Goal: Information Seeking & Learning: Learn about a topic

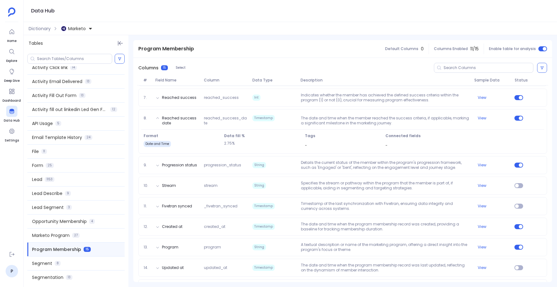
scroll to position [214, 0]
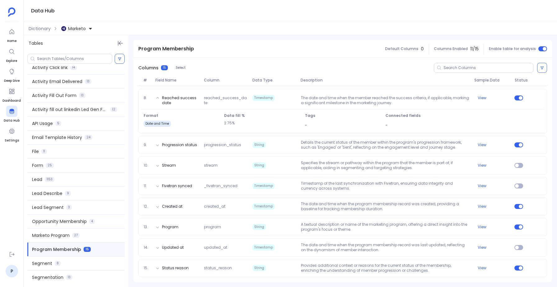
click at [316, 258] on div "1. Id id Long A unique identifier for each record in the 'marketo_program_membe…" at bounding box center [342, 112] width 419 height 339
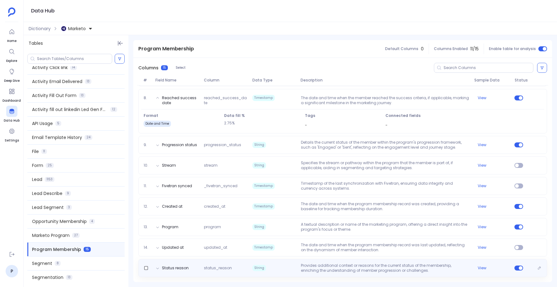
click at [315, 263] on p "Provides additional context or reasons for the current status of the membership…" at bounding box center [384, 268] width 173 height 10
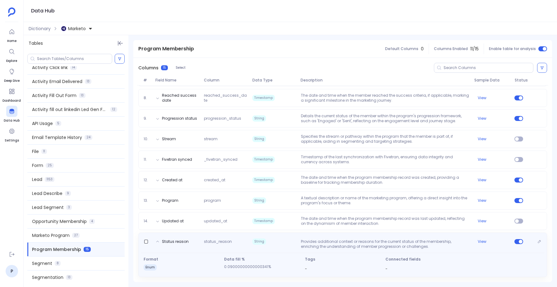
click at [320, 242] on p "Provides additional context or reasons for the current status of the membership…" at bounding box center [384, 244] width 173 height 10
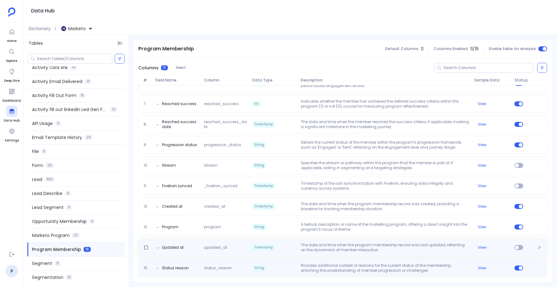
scroll to position [187, 0]
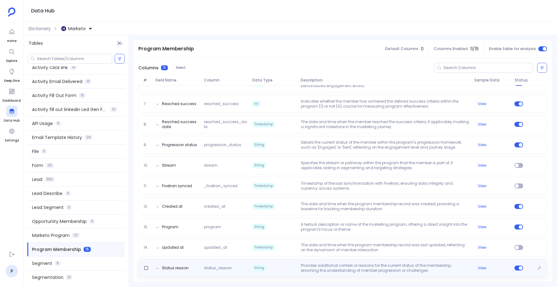
click at [317, 265] on p "Provides additional context or reasons for the current status of the membership…" at bounding box center [384, 268] width 173 height 10
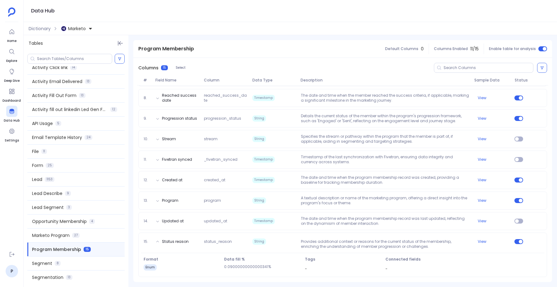
click at [143, 52] on span "Program Membership" at bounding box center [166, 48] width 56 height 7
click at [146, 49] on span "Program Membership" at bounding box center [166, 48] width 56 height 7
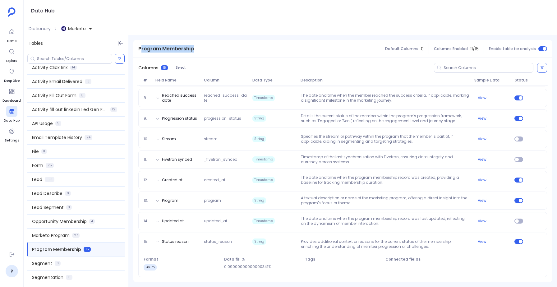
drag, startPoint x: 141, startPoint y: 50, endPoint x: 183, endPoint y: 53, distance: 42.3
click at [183, 53] on div "Program Membership" at bounding box center [166, 48] width 66 height 17
click at [165, 39] on div "Tables Activity Add To List 10 Activity Add to Opportunity 11 Activity Add to S…" at bounding box center [290, 161] width 533 height 252
drag, startPoint x: 138, startPoint y: 47, endPoint x: 193, endPoint y: 49, distance: 55.7
click at [193, 49] on div "Program Membership" at bounding box center [166, 48] width 66 height 17
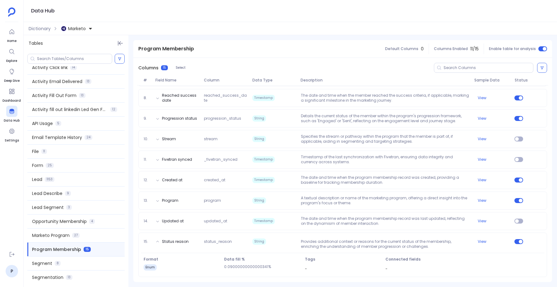
click at [187, 39] on div "Tables Activity Add To List 10 Activity Add to Opportunity 11 Activity Add to S…" at bounding box center [290, 161] width 533 height 252
drag, startPoint x: 146, startPoint y: 50, endPoint x: 180, endPoint y: 51, distance: 33.9
click at [180, 51] on span "Program Membership" at bounding box center [166, 48] width 56 height 7
click at [211, 62] on div "Columns 15 Select" at bounding box center [342, 68] width 419 height 20
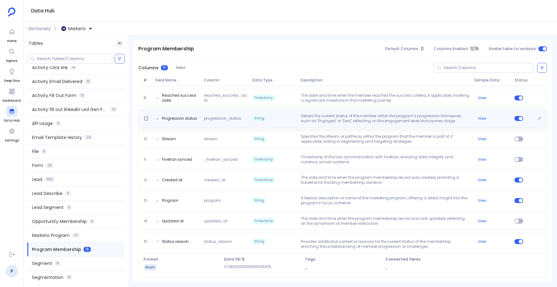
scroll to position [0, 0]
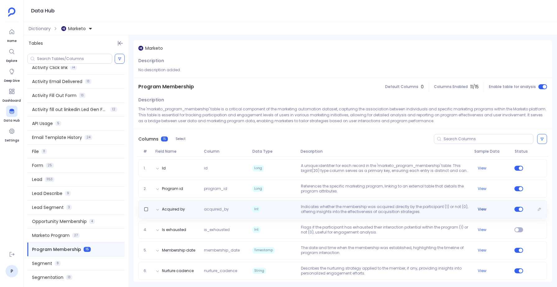
click at [481, 210] on button "View" at bounding box center [482, 209] width 9 height 5
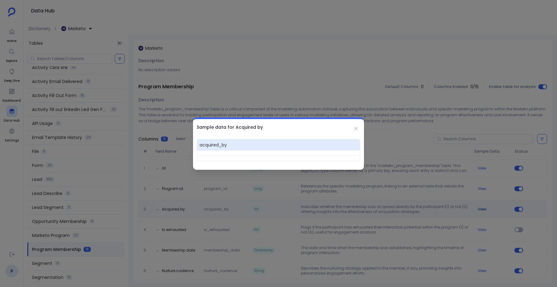
click at [481, 210] on div at bounding box center [278, 143] width 557 height 287
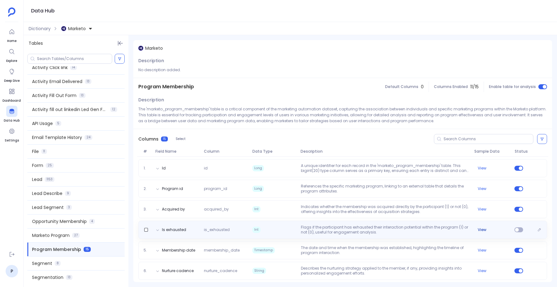
click at [480, 231] on button "View" at bounding box center [482, 229] width 9 height 5
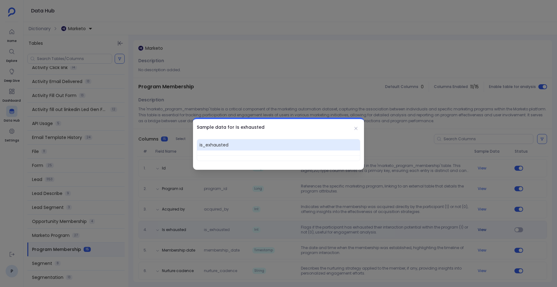
click at [480, 231] on div at bounding box center [278, 143] width 557 height 287
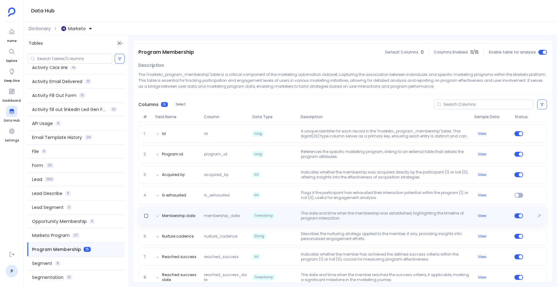
scroll to position [35, 0]
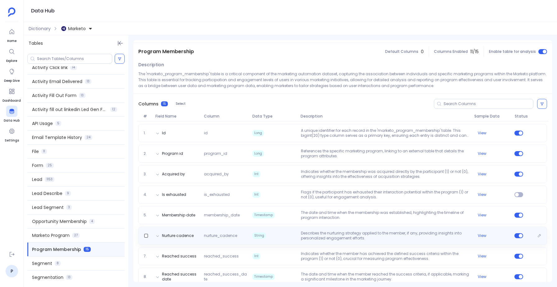
click at [376, 238] on p "Describes the nurturing strategy applied to the member, if any, providing insig…" at bounding box center [384, 236] width 173 height 10
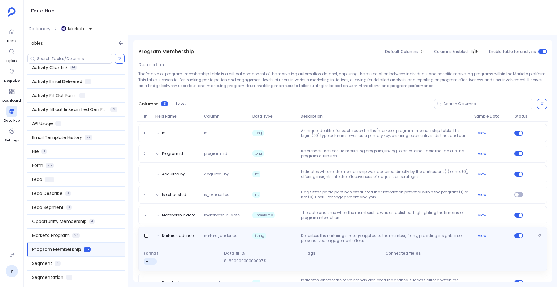
click at [376, 238] on p "Describes the nurturing strategy applied to the member, if any, providing insig…" at bounding box center [384, 238] width 173 height 10
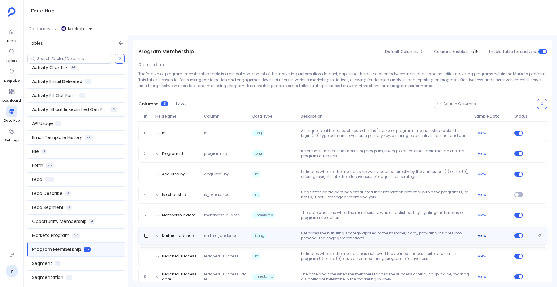
click at [478, 234] on button "View" at bounding box center [482, 235] width 9 height 5
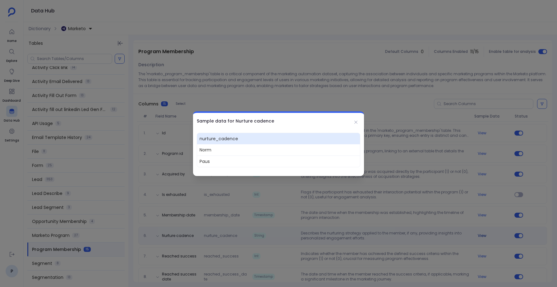
click at [478, 234] on div at bounding box center [278, 143] width 557 height 287
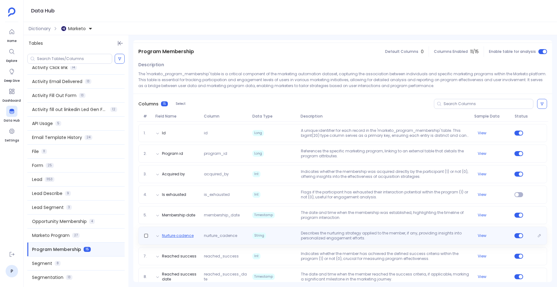
copy button
click at [282, 234] on span "String" at bounding box center [274, 236] width 48 height 10
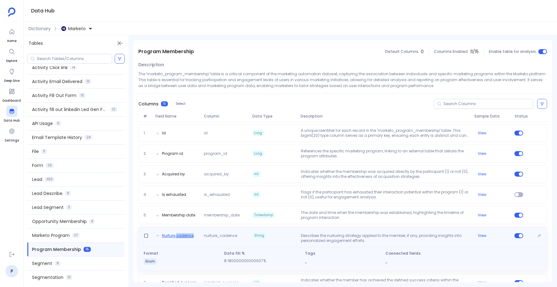
copy button "cadence"
click at [228, 237] on span "nurture_cadence" at bounding box center [225, 238] width 48 height 10
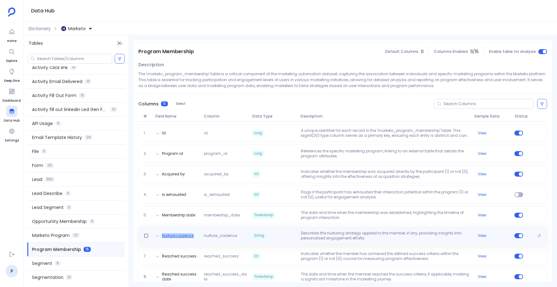
drag, startPoint x: 196, startPoint y: 236, endPoint x: 162, endPoint y: 237, distance: 34.5
click at [162, 237] on div "Nurture cadence nurture_cadence String Describes the nurturing strategy applied…" at bounding box center [342, 236] width 403 height 10
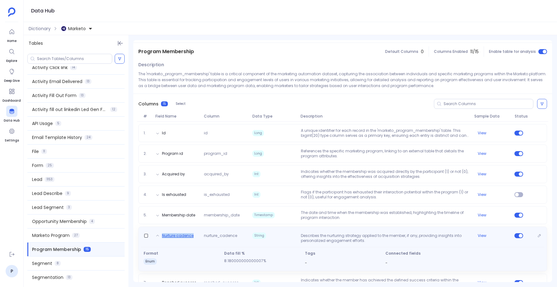
copy button "Nurture cadence"
click at [284, 234] on span "String" at bounding box center [274, 236] width 48 height 6
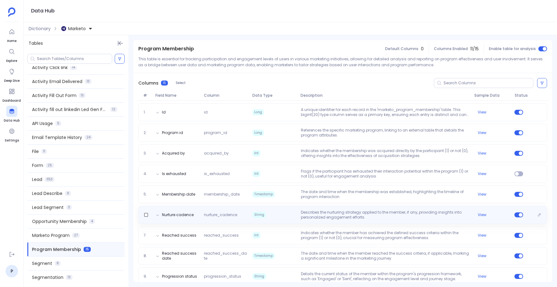
scroll to position [59, 0]
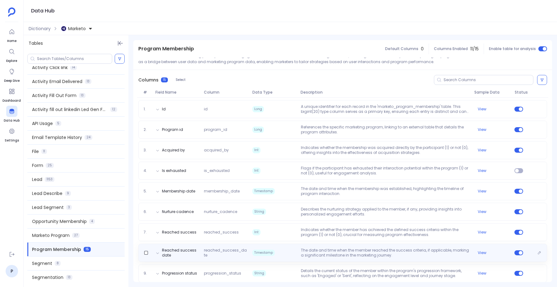
click at [288, 249] on span "Timestamp" at bounding box center [274, 253] width 48 height 10
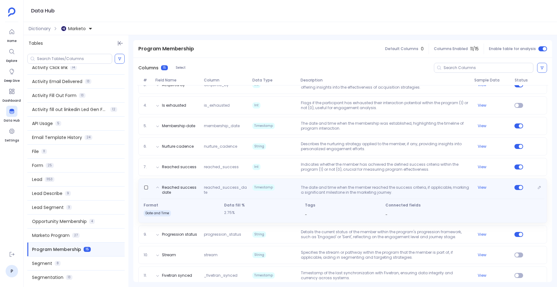
scroll to position [137, 0]
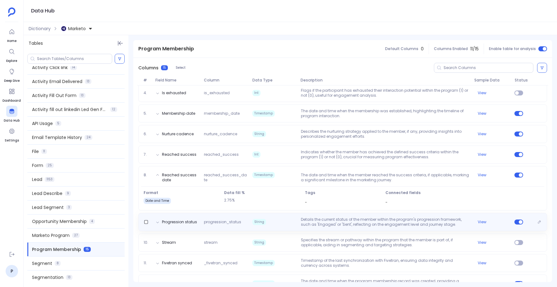
click at [289, 228] on div "Progression status progression_status String Details the current status of the …" at bounding box center [342, 222] width 409 height 18
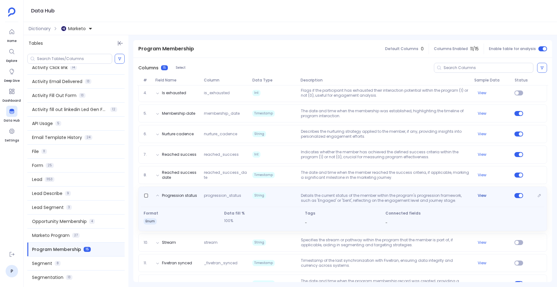
click at [480, 195] on button "View" at bounding box center [482, 195] width 9 height 5
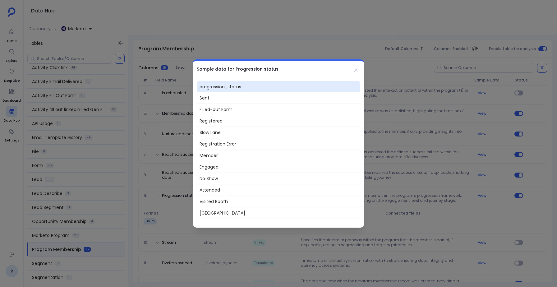
click at [438, 199] on div at bounding box center [278, 143] width 557 height 287
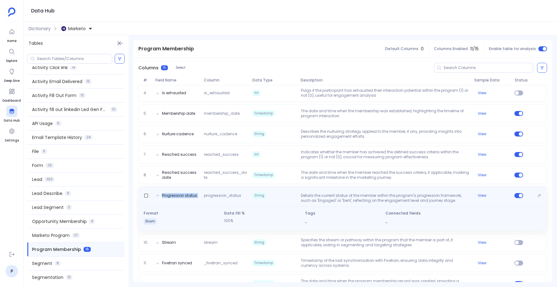
drag, startPoint x: 200, startPoint y: 196, endPoint x: 160, endPoint y: 196, distance: 40.1
click at [160, 196] on div "Progression status progression_status String Details the current status of the …" at bounding box center [342, 197] width 403 height 12
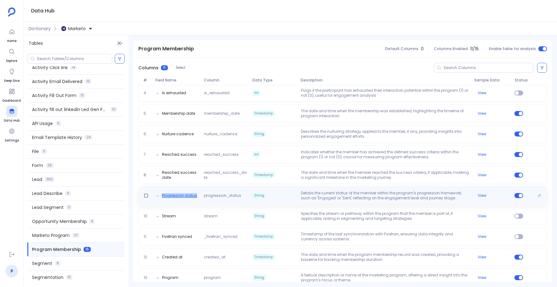
copy button "Progression status"
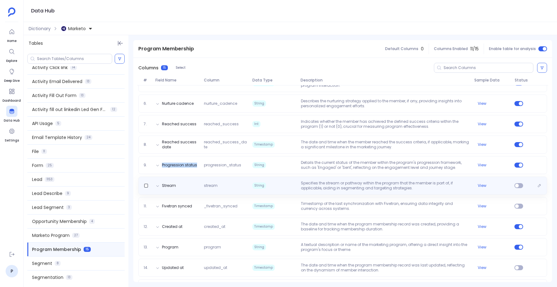
scroll to position [175, 0]
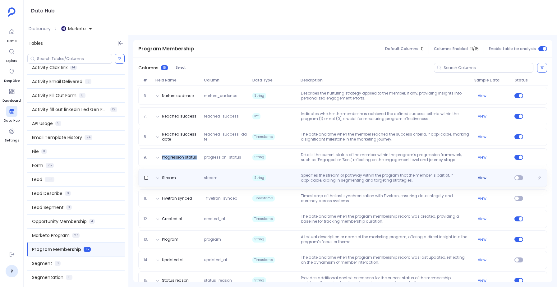
click at [481, 178] on button "View" at bounding box center [482, 177] width 9 height 5
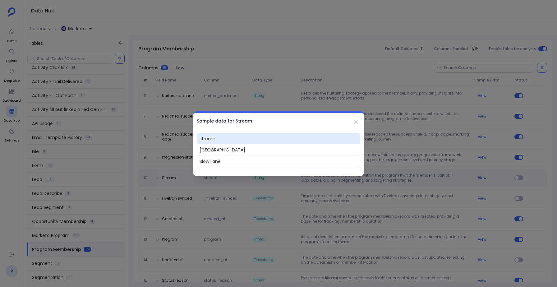
click at [481, 178] on div at bounding box center [278, 143] width 557 height 287
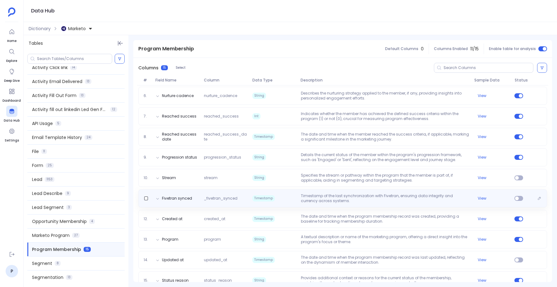
click at [220, 200] on span "_fivetran_synced" at bounding box center [225, 198] width 48 height 5
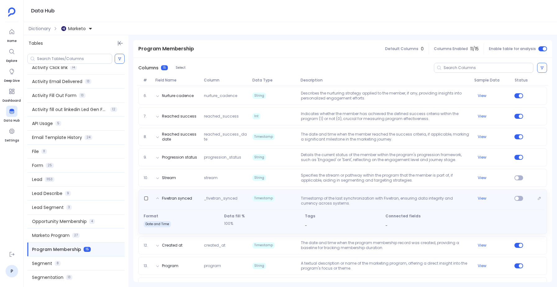
click at [220, 200] on span "_fivetran_synced" at bounding box center [225, 201] width 48 height 10
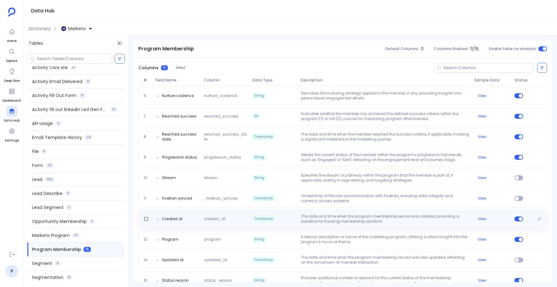
click at [222, 220] on span "created_at" at bounding box center [225, 218] width 48 height 5
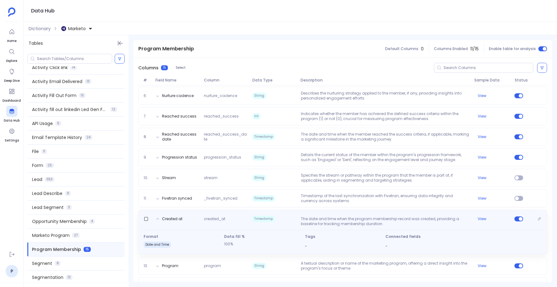
click at [222, 220] on span "created_at" at bounding box center [225, 221] width 48 height 10
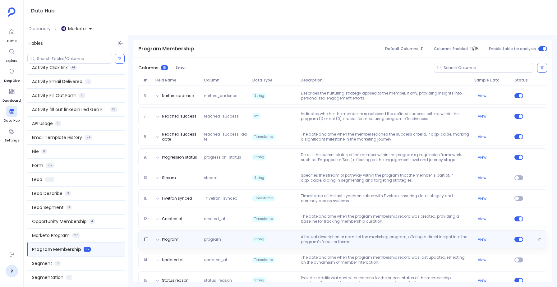
click at [221, 239] on span "program" at bounding box center [225, 239] width 48 height 5
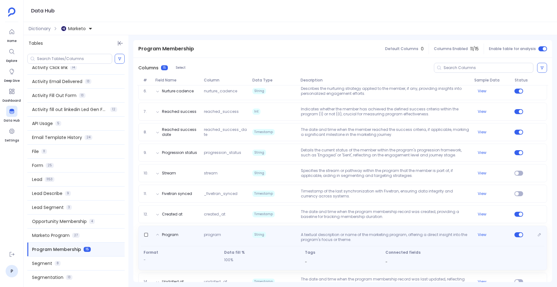
scroll to position [182, 0]
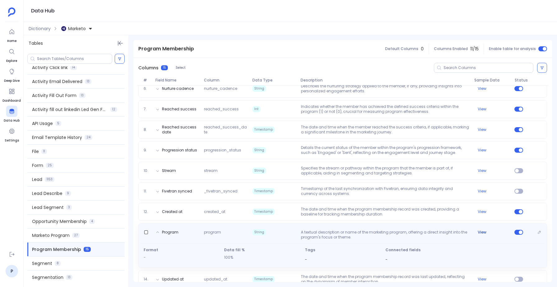
click at [483, 232] on button "View" at bounding box center [482, 232] width 9 height 5
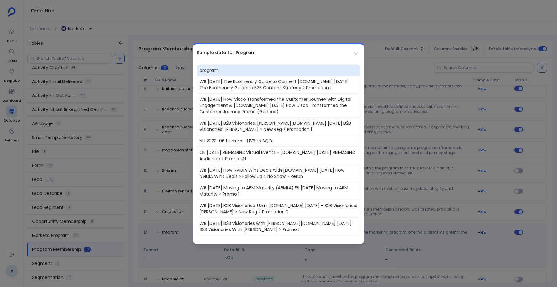
click at [483, 232] on div at bounding box center [278, 143] width 557 height 287
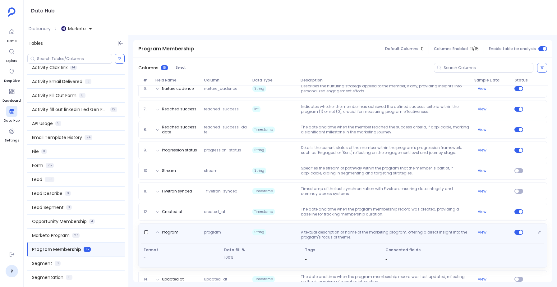
scroll to position [214, 0]
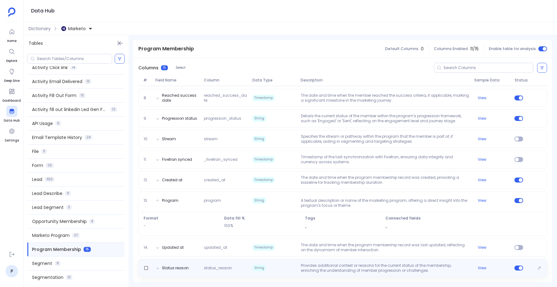
click at [293, 267] on span "String" at bounding box center [274, 268] width 48 height 10
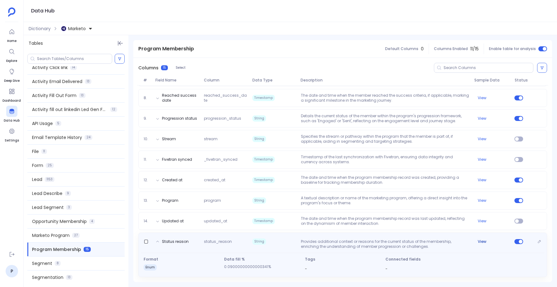
click at [483, 242] on button "View" at bounding box center [482, 241] width 9 height 5
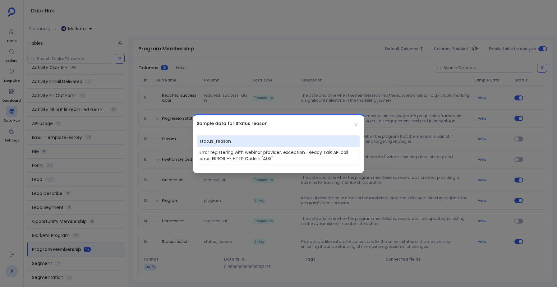
click at [426, 249] on div at bounding box center [278, 143] width 557 height 287
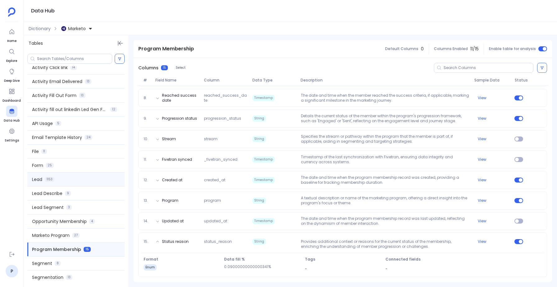
click at [50, 179] on span "1153" at bounding box center [50, 179] width 10 height 5
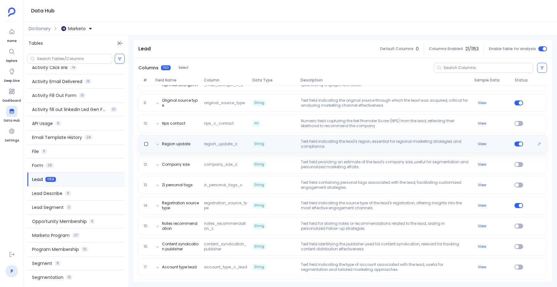
scroll to position [230, 0]
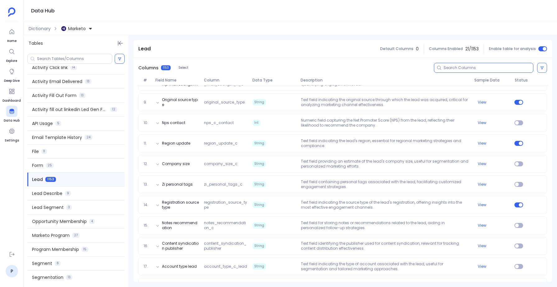
click at [449, 69] on input at bounding box center [489, 67] width 90 height 5
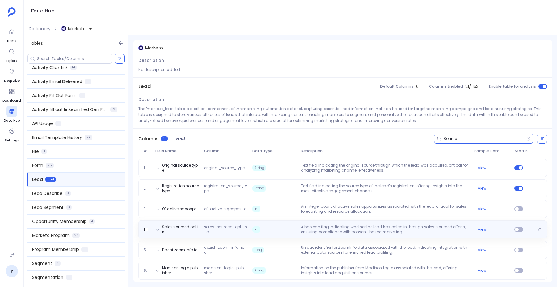
scroll to position [0, 0]
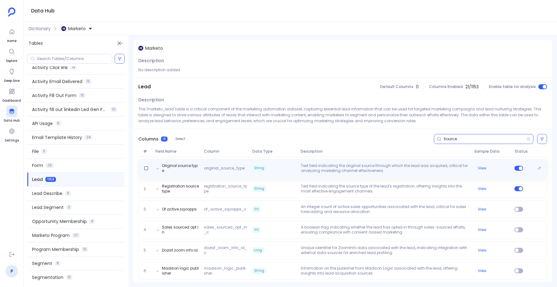
type input "Source"
click at [283, 164] on span "String" at bounding box center [274, 168] width 48 height 10
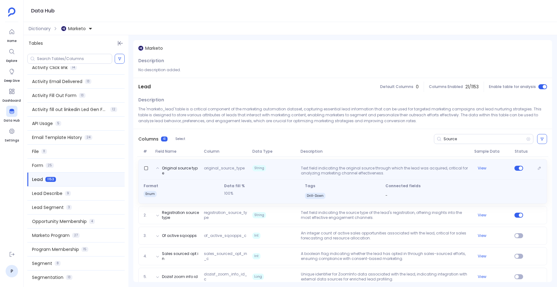
click at [283, 164] on div "Original source type original_source_type String Text field indicating the orig…" at bounding box center [342, 169] width 403 height 12
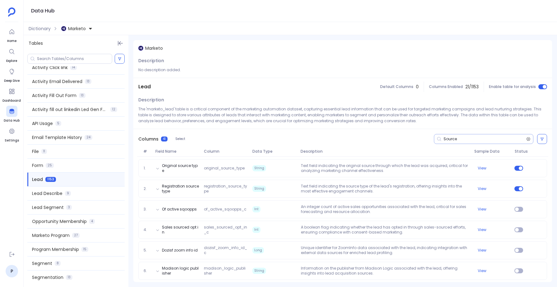
click at [527, 140] on icon at bounding box center [528, 138] width 4 height 5
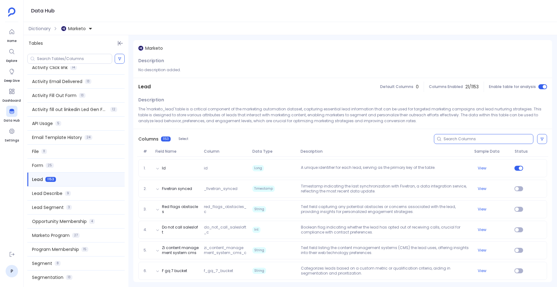
click at [489, 140] on input at bounding box center [489, 138] width 90 height 5
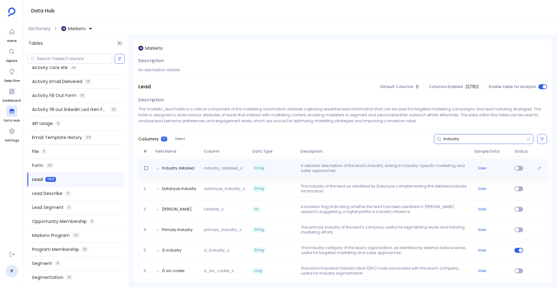
type input "Industry"
click at [291, 169] on span "String" at bounding box center [274, 168] width 48 height 10
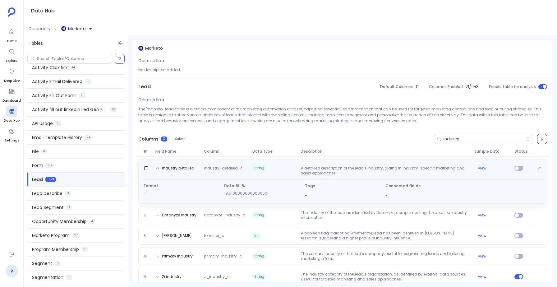
click at [291, 169] on span "String" at bounding box center [274, 168] width 48 height 6
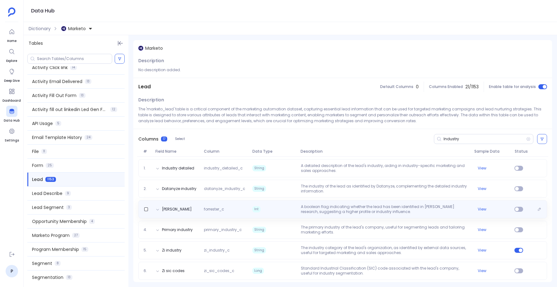
click at [297, 208] on span "Int" at bounding box center [274, 209] width 48 height 10
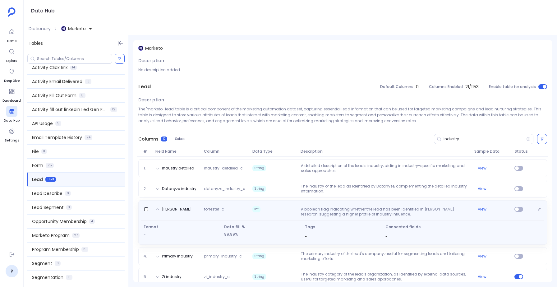
click at [297, 208] on span "Int" at bounding box center [274, 209] width 48 height 6
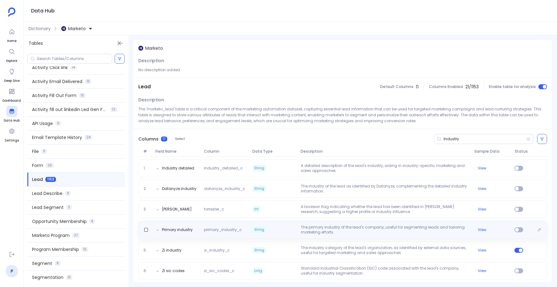
click at [300, 226] on p "The primary industry of the lead's company, useful for segmenting leads and tai…" at bounding box center [384, 230] width 173 height 10
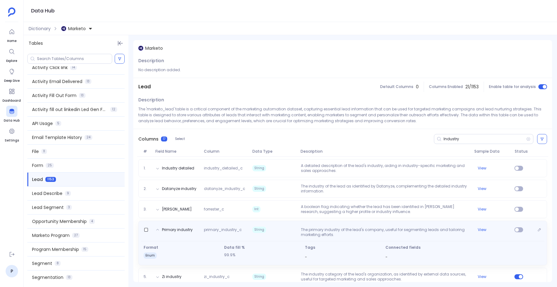
click at [300, 226] on div "Primary industry primary_industry_c String The primary industry of the lead's c…" at bounding box center [342, 231] width 403 height 12
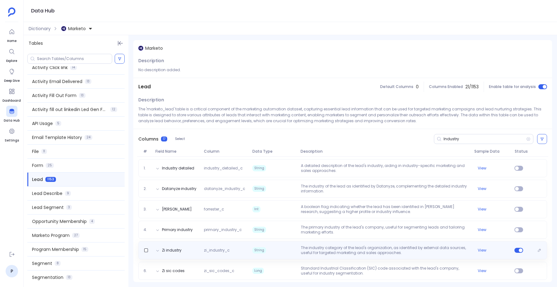
click at [291, 256] on div "Zi industry zi_industry_c String The industry category of the lead's organizati…" at bounding box center [342, 250] width 409 height 18
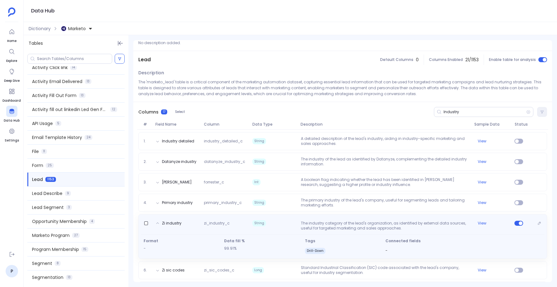
scroll to position [27, 0]
click at [481, 221] on button "View" at bounding box center [482, 222] width 9 height 5
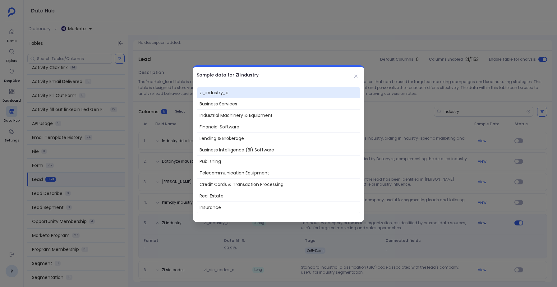
click at [481, 221] on div at bounding box center [278, 143] width 557 height 287
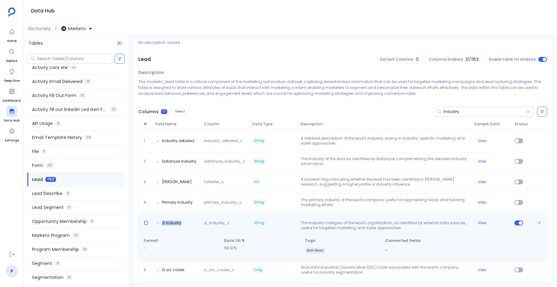
drag, startPoint x: 182, startPoint y: 222, endPoint x: 159, endPoint y: 224, distance: 22.2
click at [159, 224] on div "Zi industry" at bounding box center [168, 225] width 31 height 10
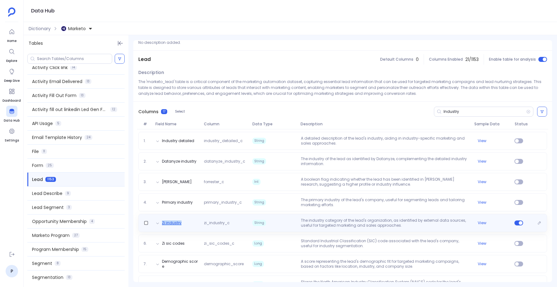
copy button "Zi industry"
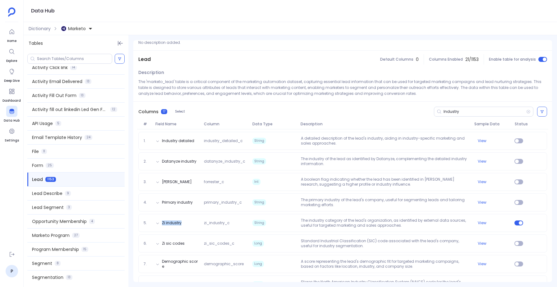
click at [66, 28] on img at bounding box center [63, 28] width 5 height 5
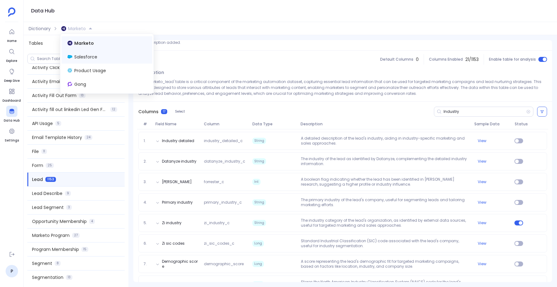
click at [80, 57] on span "Salesforce" at bounding box center [85, 57] width 23 height 6
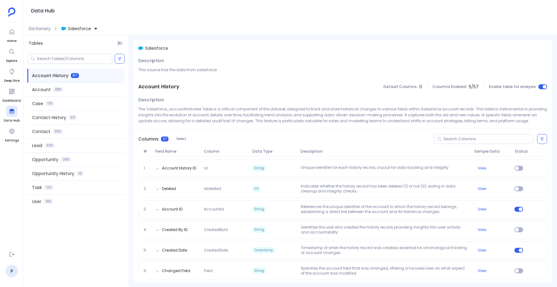
click at [83, 26] on span "Salesforce" at bounding box center [79, 28] width 23 height 6
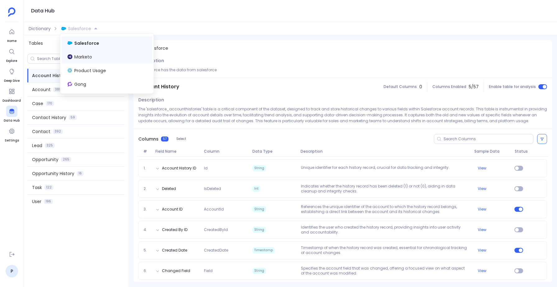
click at [81, 55] on span "Marketo" at bounding box center [83, 57] width 18 height 6
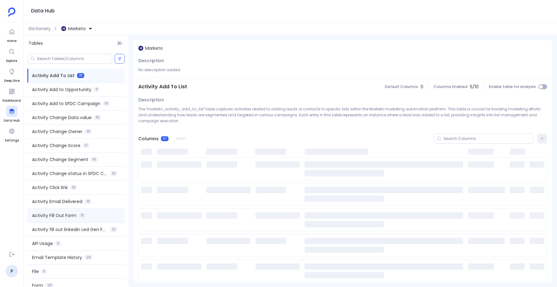
scroll to position [120, 0]
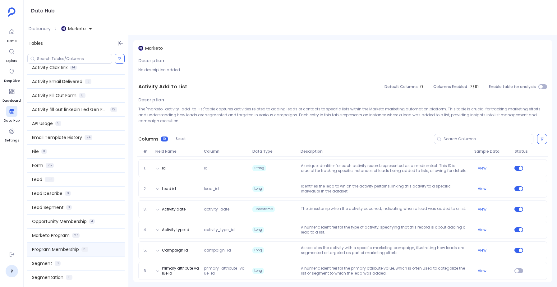
click at [47, 250] on span "Program Membership" at bounding box center [55, 249] width 47 height 6
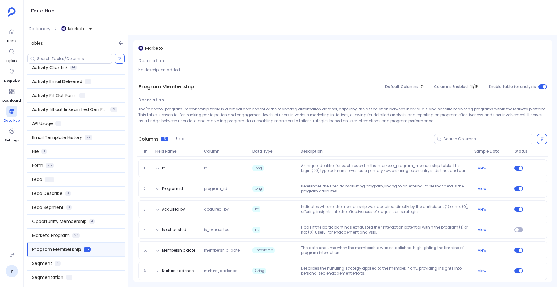
click at [7, 110] on div at bounding box center [11, 111] width 11 height 11
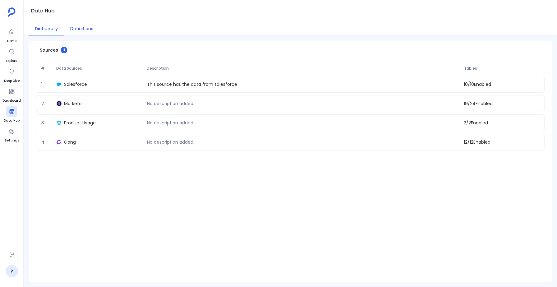
click at [83, 27] on button "Definitions" at bounding box center [81, 28] width 35 height 13
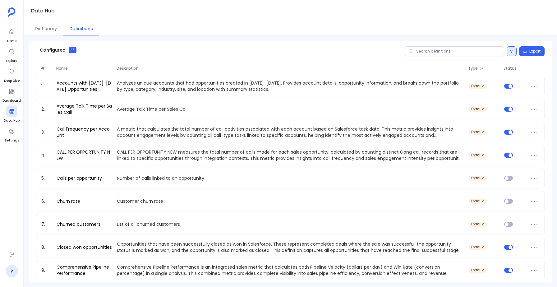
click at [512, 48] on button at bounding box center [512, 51] width 10 height 10
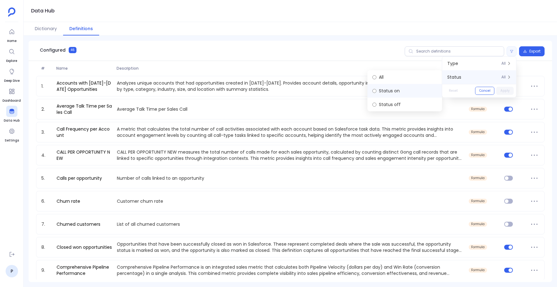
click at [389, 91] on label "Status on" at bounding box center [404, 91] width 75 height 14
click at [506, 91] on button "Apply" at bounding box center [504, 91] width 17 height 8
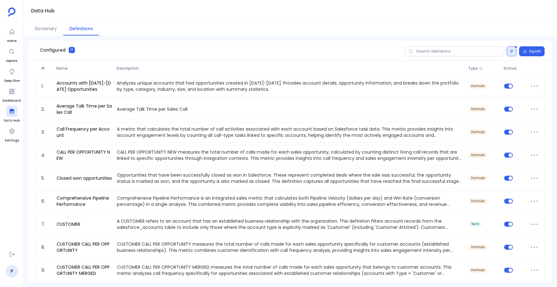
click at [509, 52] on button at bounding box center [512, 51] width 10 height 10
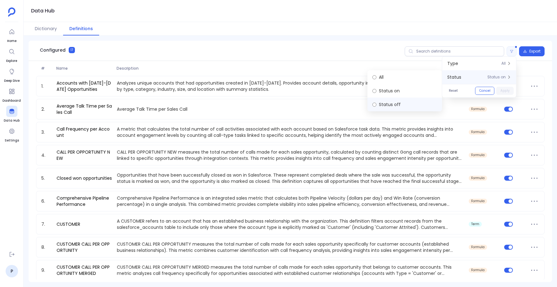
click at [384, 103] on label "Status off" at bounding box center [404, 105] width 75 height 14
click at [507, 92] on button "Apply" at bounding box center [504, 91] width 17 height 8
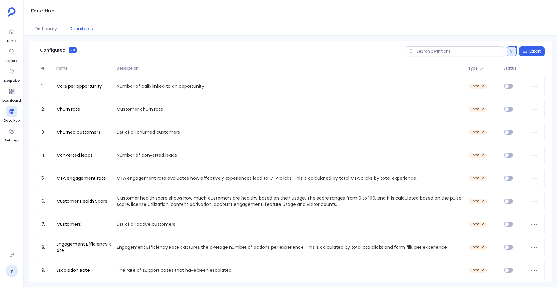
click at [509, 52] on button at bounding box center [512, 51] width 10 height 10
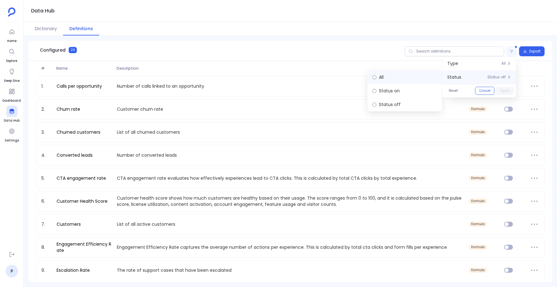
click at [392, 79] on label "All" at bounding box center [404, 77] width 75 height 14
click at [508, 90] on button "Apply" at bounding box center [504, 91] width 17 height 8
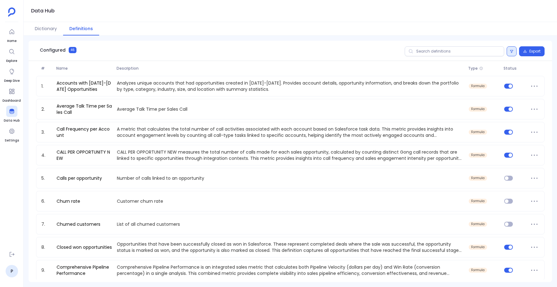
click at [512, 51] on icon at bounding box center [512, 51] width 4 height 4
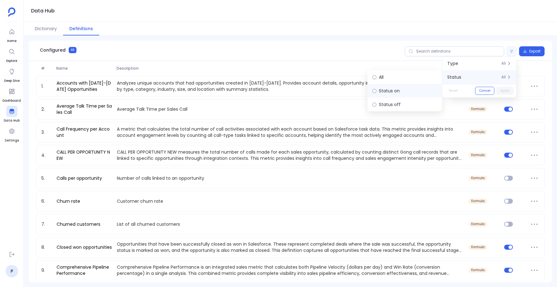
click at [397, 90] on label "Status on" at bounding box center [404, 91] width 75 height 14
click at [462, 65] on div "Type All" at bounding box center [479, 64] width 74 height 14
click at [504, 89] on button "Apply" at bounding box center [504, 91] width 17 height 8
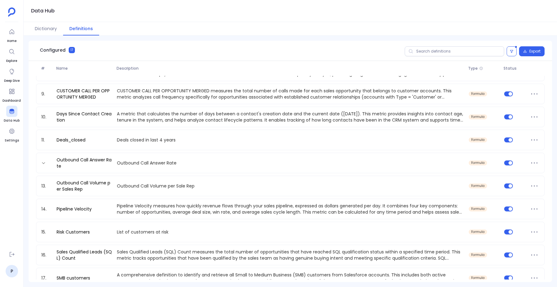
scroll to position [180, 0]
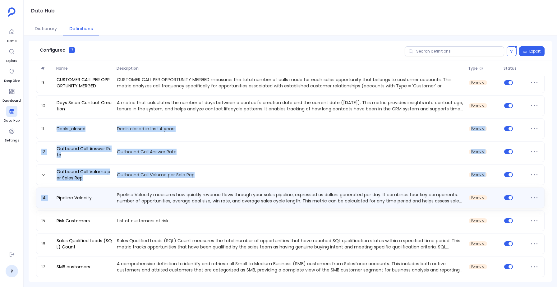
drag, startPoint x: 55, startPoint y: 127, endPoint x: 72, endPoint y: 189, distance: 63.7
click at [72, 189] on div "4. CALL PER OPPORTUNITY NEW CALL PER OPPORTUNITY NEW measures the total number …" at bounding box center [290, 118] width 509 height 322
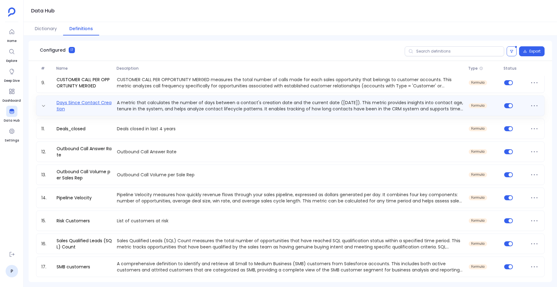
click at [105, 102] on link "Days Since Contact Creation" at bounding box center [84, 105] width 60 height 12
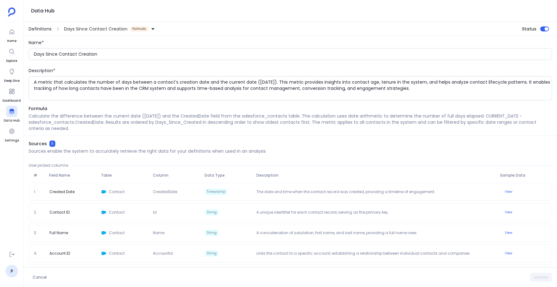
click at [40, 26] on span "Definitions" at bounding box center [40, 29] width 23 height 6
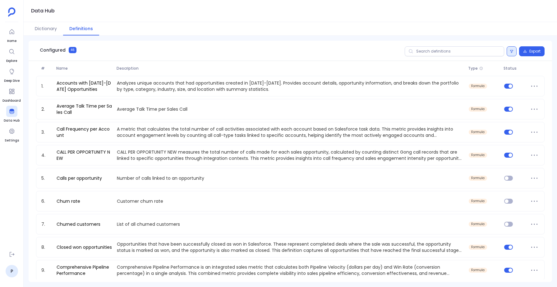
click at [513, 48] on button at bounding box center [512, 51] width 10 height 10
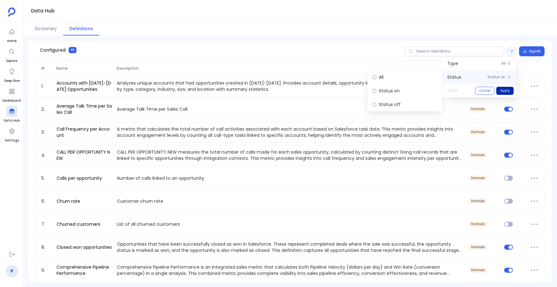
click at [504, 90] on button "Apply" at bounding box center [504, 91] width 17 height 8
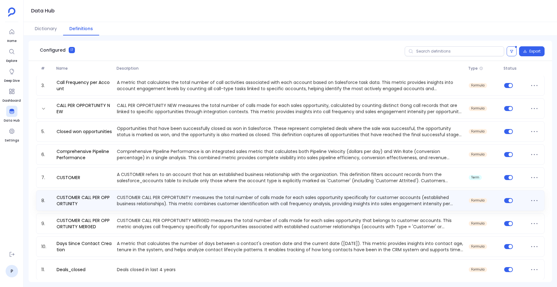
scroll to position [48, 0]
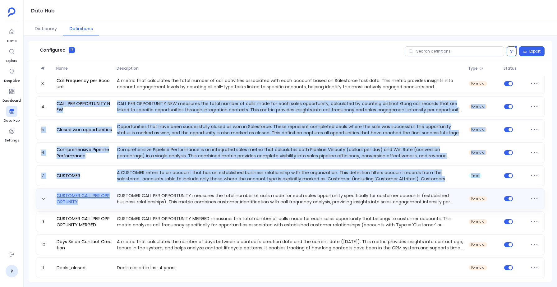
drag, startPoint x: 54, startPoint y: 101, endPoint x: 96, endPoint y: 200, distance: 108.4
click at [96, 200] on div "1. Accounts with [DATE]-[DATE] Opportunities Analyzes unique accounts that had …" at bounding box center [290, 222] width 509 height 391
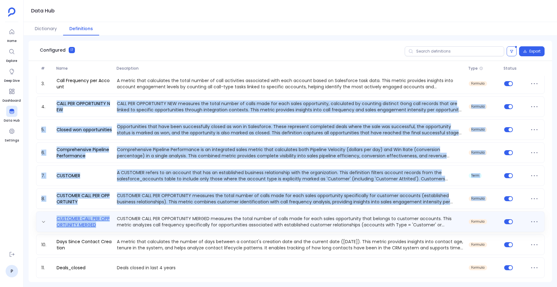
click at [97, 225] on link "CUSTOMER CALL PER OPPORTUNITY MERGED" at bounding box center [84, 221] width 60 height 12
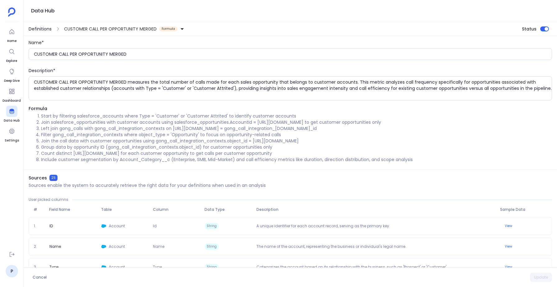
click at [37, 28] on span "Definitions" at bounding box center [40, 29] width 23 height 6
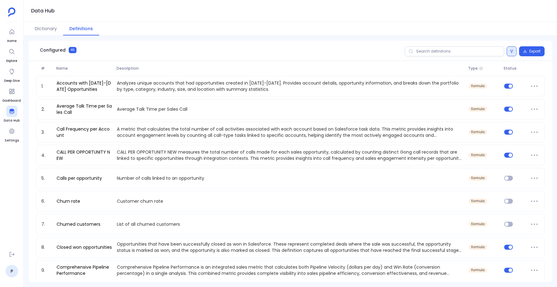
click at [510, 50] on icon at bounding box center [512, 51] width 4 height 4
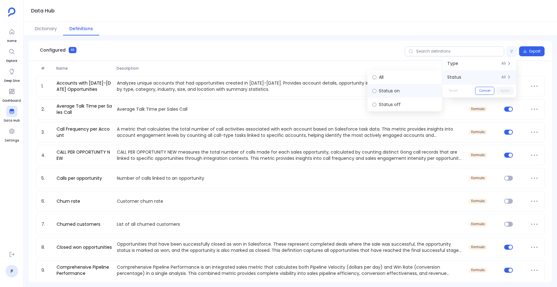
click at [380, 93] on label "Status on" at bounding box center [404, 91] width 75 height 14
click at [504, 92] on button "Apply" at bounding box center [504, 91] width 17 height 8
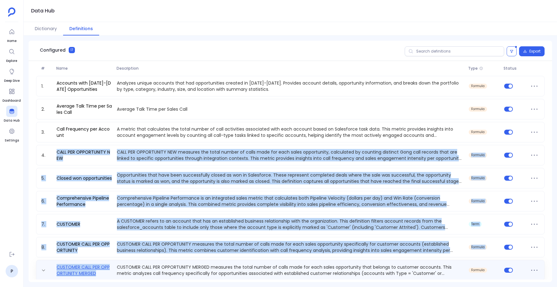
drag, startPoint x: 52, startPoint y: 149, endPoint x: 96, endPoint y: 275, distance: 133.1
click at [96, 275] on div "1. Accounts with [DATE]-[DATE] Opportunities Analyzes unique accounts that had …" at bounding box center [290, 248] width 509 height 345
copy div "CALL PER OPPORTUNITY NEW CALL PER OPPORTUNITY NEW measures the total number of …"
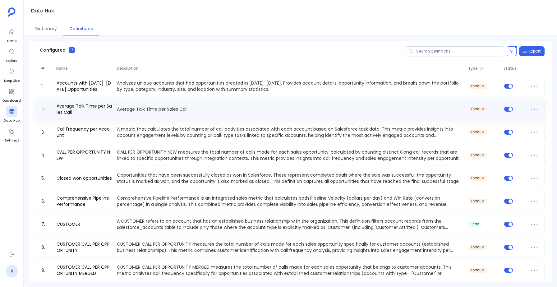
click at [245, 104] on div "Average Talk Time per Sales Call Average Talk Time per Sales Call formula" at bounding box center [290, 109] width 503 height 12
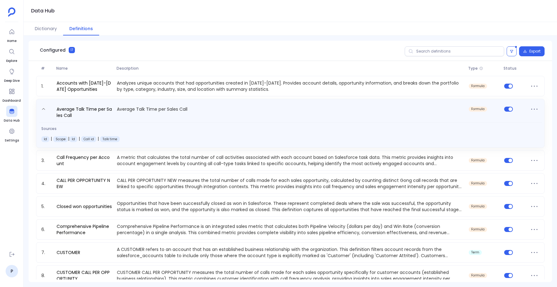
click at [245, 104] on div "Average Talk Time per Sales Call Average Talk Time per Sales Call formula" at bounding box center [290, 111] width 503 height 16
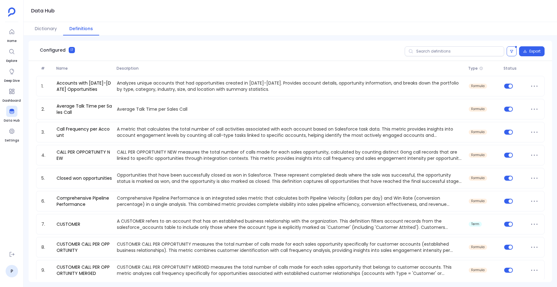
click at [214, 235] on div "1. Accounts with [DATE]-[DATE] Opportunities Analyzes unique accounts that had …" at bounding box center [290, 248] width 509 height 345
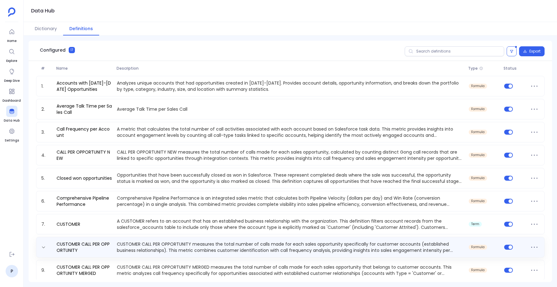
click at [211, 242] on p "CUSTOMER CALL PER OPPORTUNITY measures the total number of calls made for each …" at bounding box center [290, 247] width 352 height 12
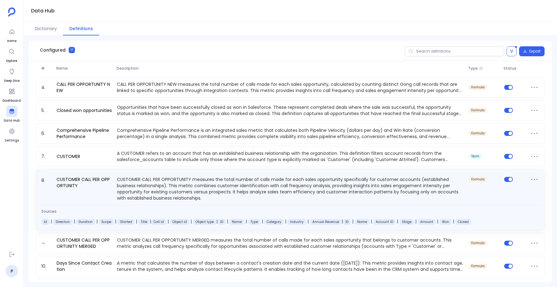
scroll to position [68, 0]
click at [202, 182] on p "CUSTOMER CALL PER OPPORTUNITY measures the total number of calls made for each …" at bounding box center [290, 187] width 352 height 25
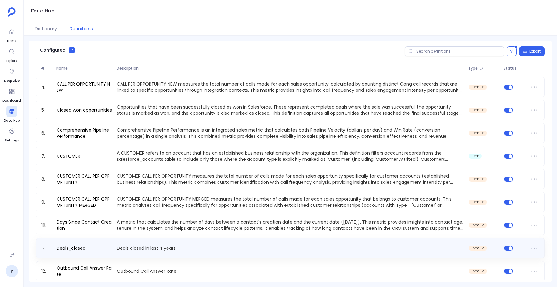
click at [172, 252] on div "Deals_closed Deals closed in last 4 years formula" at bounding box center [290, 248] width 503 height 10
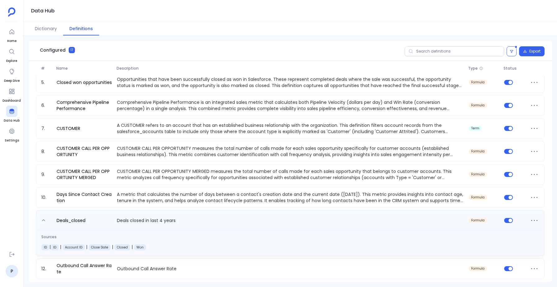
scroll to position [101, 0]
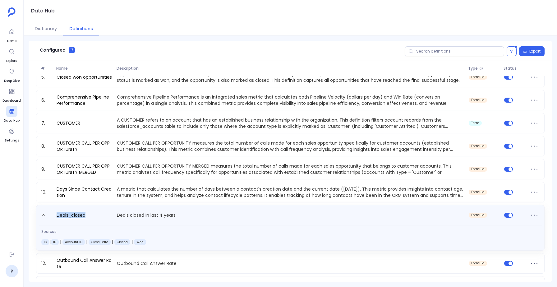
drag, startPoint x: 89, startPoint y: 215, endPoint x: 52, endPoint y: 216, distance: 37.3
click at [52, 216] on div "Deals_closed Deals closed in last 4 years formula" at bounding box center [290, 215] width 503 height 12
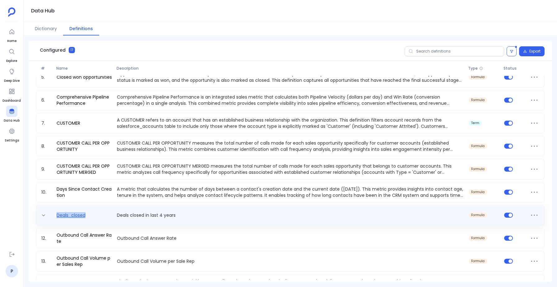
copy link "Deals_closed"
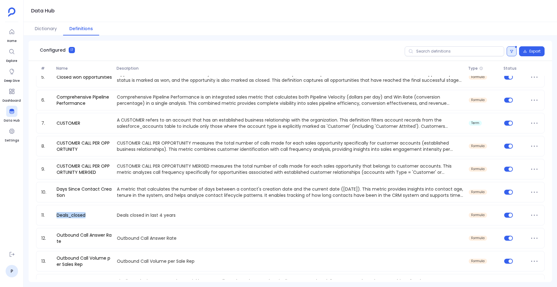
click at [510, 54] on button at bounding box center [512, 51] width 10 height 10
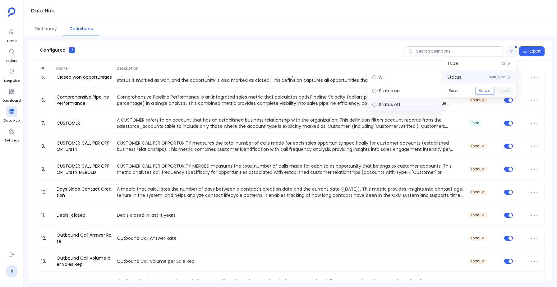
click at [383, 101] on label "Status off" at bounding box center [404, 105] width 75 height 14
click at [509, 94] on button "Apply" at bounding box center [504, 91] width 17 height 8
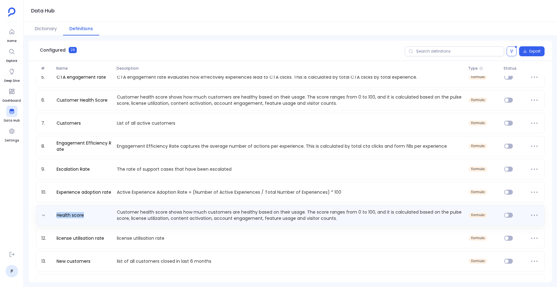
drag, startPoint x: 87, startPoint y: 214, endPoint x: 53, endPoint y: 215, distance: 34.5
click at [53, 215] on div "Health score Customer health score shows how much customers are healthy based o…" at bounding box center [290, 215] width 503 height 12
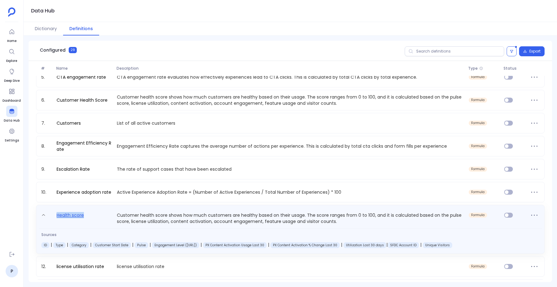
copy link "Health score"
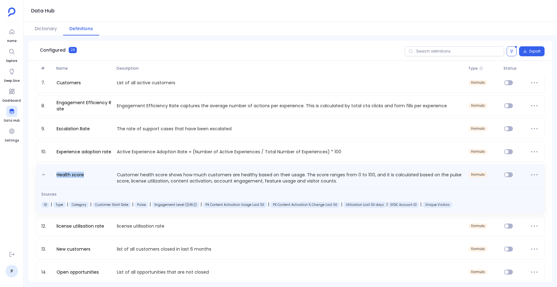
scroll to position [140, 0]
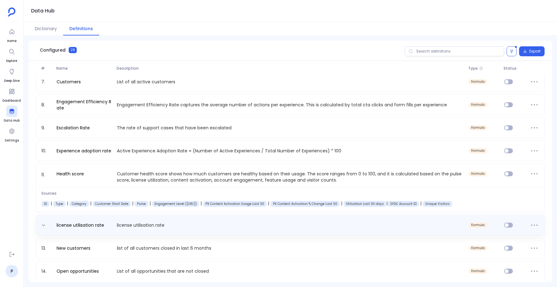
drag, startPoint x: 105, startPoint y: 227, endPoint x: 54, endPoint y: 228, distance: 51.6
click at [54, 228] on div "license utilisation rate license utilisation rate formula" at bounding box center [290, 225] width 503 height 10
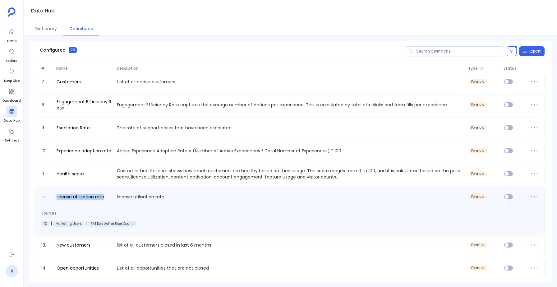
drag, startPoint x: 108, startPoint y: 197, endPoint x: 52, endPoint y: 199, distance: 56.6
click at [52, 199] on div "license utilisation rate license utilisation rate formula" at bounding box center [290, 197] width 503 height 12
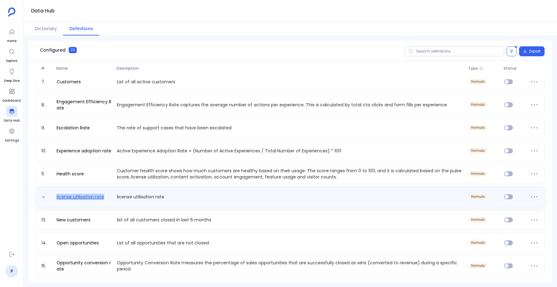
copy link "license utilisation rate"
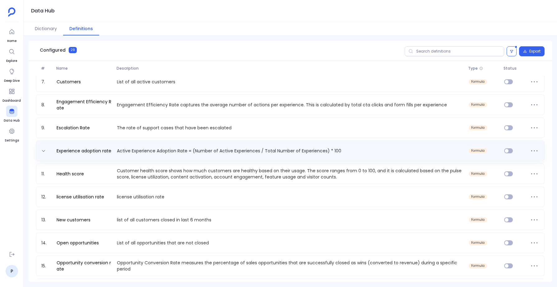
click at [115, 150] on p "Active Experience Adoption Rate = (Number of Active Experiences / Total Number …" at bounding box center [290, 151] width 352 height 6
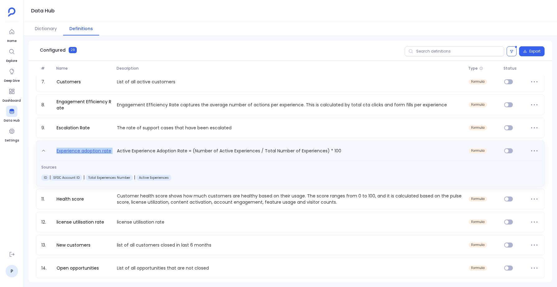
drag, startPoint x: 115, startPoint y: 150, endPoint x: 56, endPoint y: 150, distance: 59.1
click at [56, 150] on div "Experience adoption rate Active Experience Adoption Rate = (Number of Active Ex…" at bounding box center [290, 151] width 503 height 12
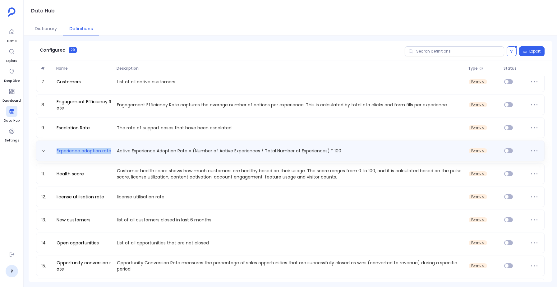
copy link "Experience adoption rate"
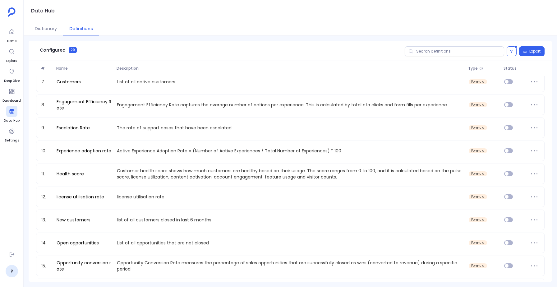
click at [511, 46] on div "Configured 29 Export" at bounding box center [290, 51] width 523 height 20
click at [514, 55] on button at bounding box center [512, 51] width 10 height 10
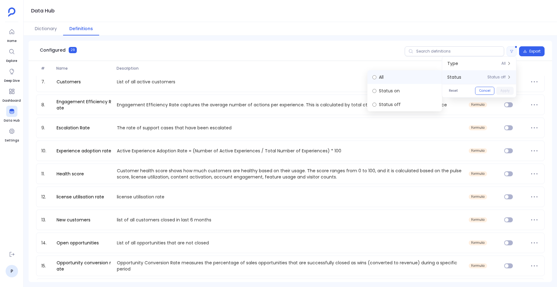
click at [394, 81] on label "All" at bounding box center [404, 77] width 75 height 14
click at [503, 90] on button "Apply" at bounding box center [504, 91] width 17 height 8
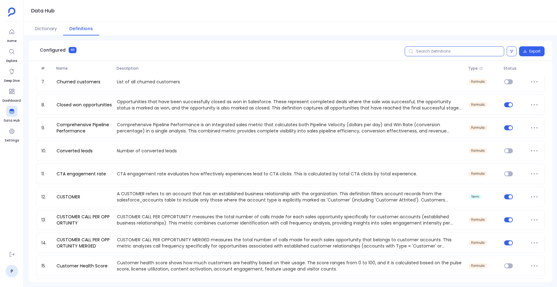
click at [448, 53] on input "text" at bounding box center [454, 51] width 99 height 10
paste input "Closed won opportunities"
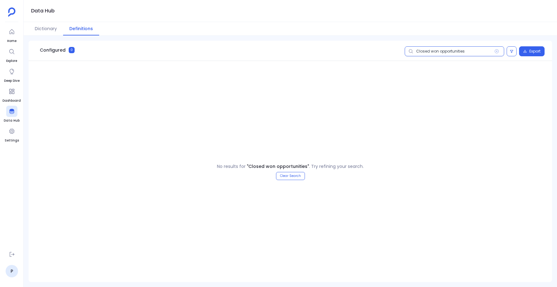
click at [419, 52] on input "Closed won opportunities" at bounding box center [454, 51] width 99 height 10
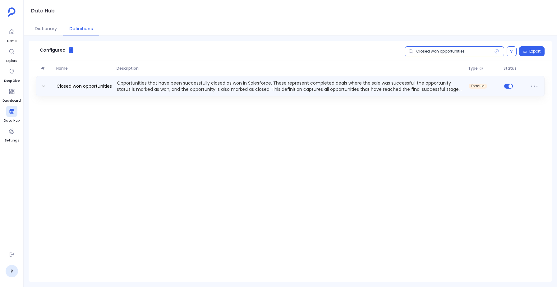
type input "Closed won opportunities"
click at [273, 81] on p "Opportunities that have been successfully closed as won in Salesforce. These re…" at bounding box center [290, 86] width 352 height 12
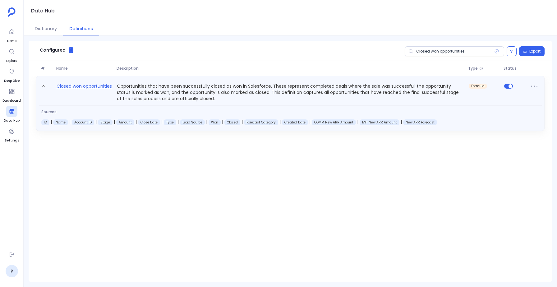
click at [77, 82] on link "Closed won opportunities" at bounding box center [84, 91] width 60 height 19
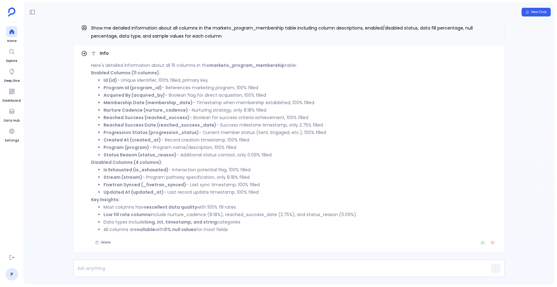
scroll to position [-274, 0]
